Goal: Task Accomplishment & Management: Use online tool/utility

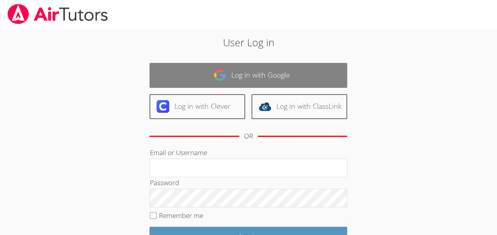
click at [206, 68] on link "Log in with Google" at bounding box center [248, 75] width 198 height 25
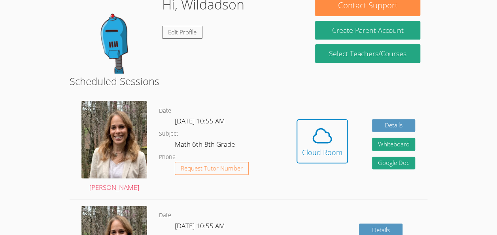
scroll to position [134, 0]
click at [329, 135] on icon at bounding box center [322, 135] width 18 height 14
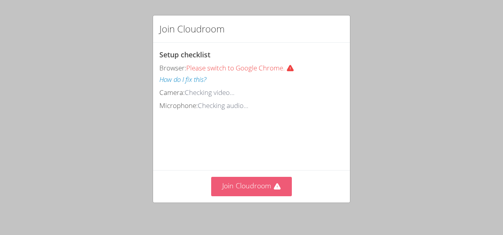
click at [215, 183] on button "Join Cloudroom" at bounding box center [251, 186] width 81 height 19
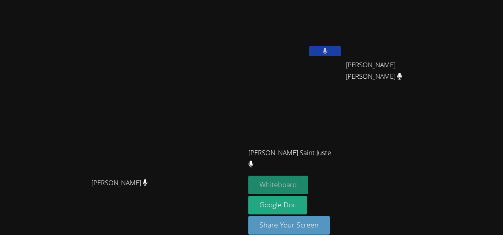
click at [308, 179] on button "Whiteboard" at bounding box center [278, 185] width 60 height 19
click at [242, 205] on div "[PERSON_NAME]" at bounding box center [122, 190] width 239 height 32
click at [341, 54] on button at bounding box center [325, 51] width 32 height 10
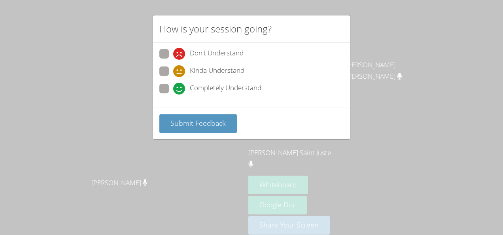
click at [173, 94] on span at bounding box center [173, 94] width 0 height 0
click at [173, 84] on input "Completely Understand" at bounding box center [176, 87] width 7 height 7
radio input "true"
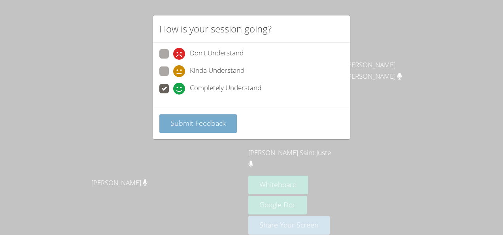
click at [205, 116] on button "Submit Feedback" at bounding box center [197, 123] width 77 height 19
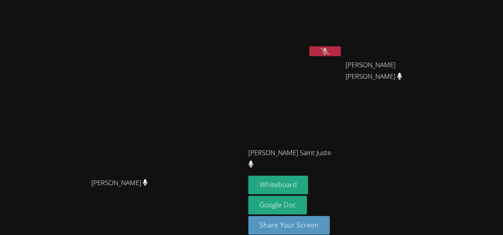
click at [342, 41] on video at bounding box center [295, 29] width 94 height 53
click at [341, 50] on button at bounding box center [325, 51] width 32 height 10
